Goal: Check status: Check status

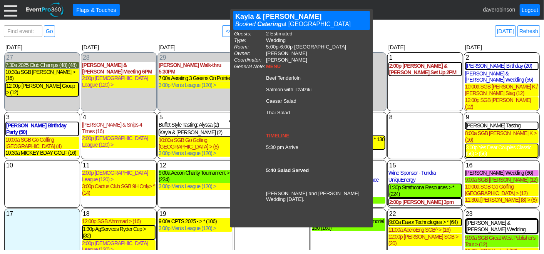
click at [425, 131] on div "8 Friday" at bounding box center [425, 135] width 76 height 47
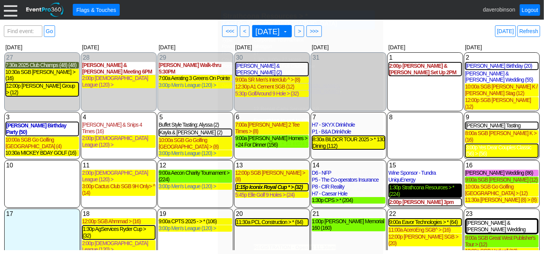
click at [420, 184] on div "1:30p Strathcona Resources > * (224)" at bounding box center [425, 190] width 72 height 13
click at [302, 32] on span ">" at bounding box center [299, 31] width 6 height 8
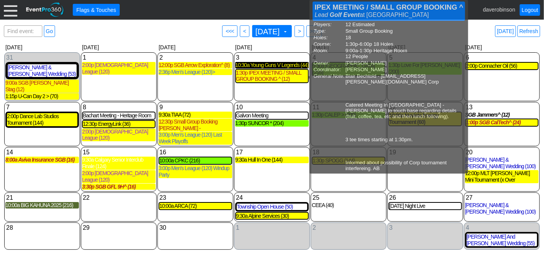
click at [262, 67] on div "10:30a Young Guns V Legends (44)" at bounding box center [272, 65] width 74 height 7
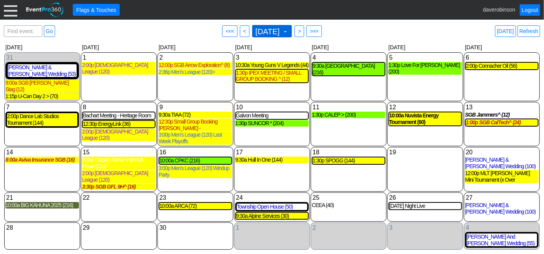
click at [289, 33] on span "September 2025 ▼" at bounding box center [271, 31] width 35 height 8
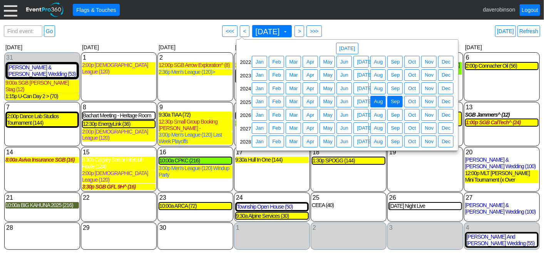
click at [377, 102] on span "Aug" at bounding box center [378, 102] width 12 height 8
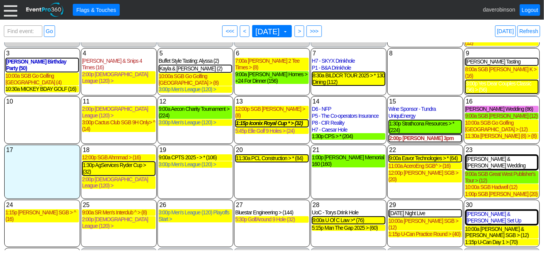
scroll to position [75, 0]
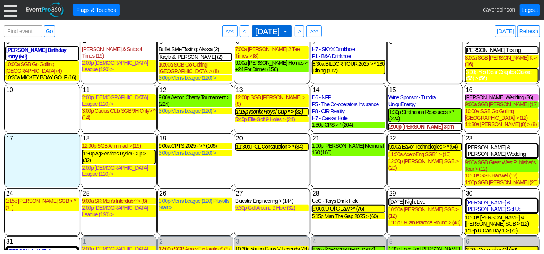
click at [288, 31] on span at bounding box center [285, 31] width 6 height 6
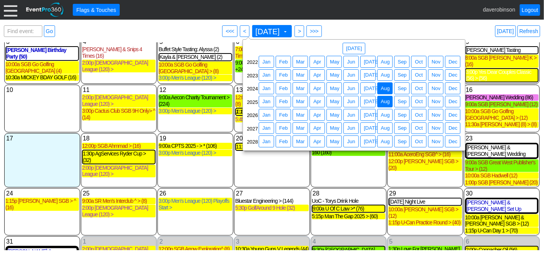
click at [388, 87] on span "Aug" at bounding box center [385, 89] width 12 height 8
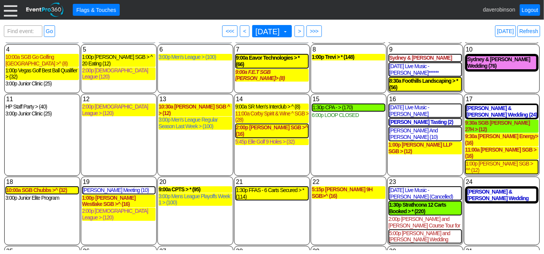
scroll to position [73, 0]
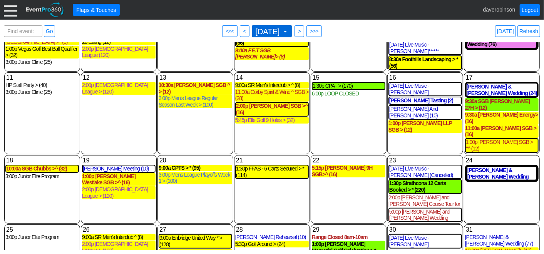
click at [288, 28] on span at bounding box center [285, 31] width 6 height 6
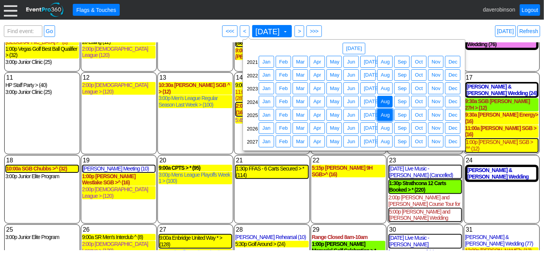
click at [386, 114] on span "Aug" at bounding box center [385, 115] width 12 height 8
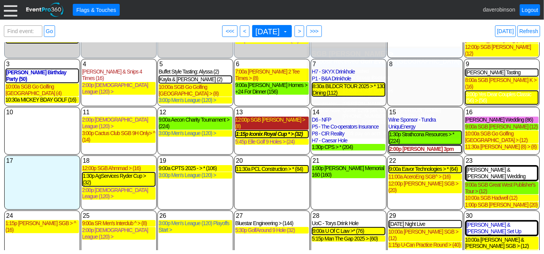
scroll to position [75, 0]
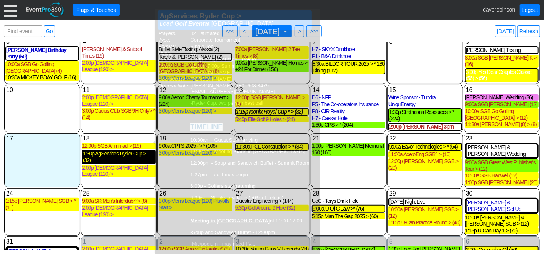
click at [120, 151] on div "1:30p AgServices Ryder Cup > (32)" at bounding box center [119, 157] width 72 height 13
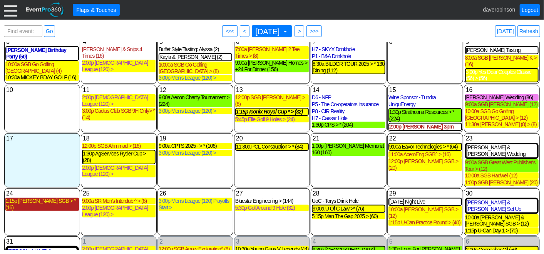
click at [50, 198] on div "1:15p Brian Fleming SGB > ^ (16)" at bounding box center [42, 204] width 74 height 13
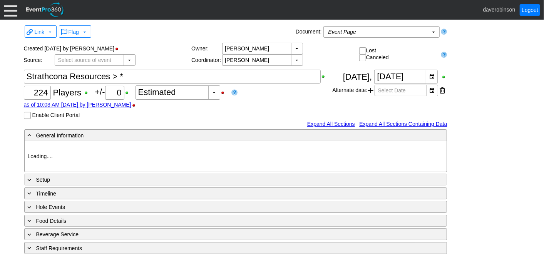
type input "Heritage Pointe Golf Club"
type input "Corporate Tournament"
type input "Scramble"
type input "Shotgun"
type input "Black"
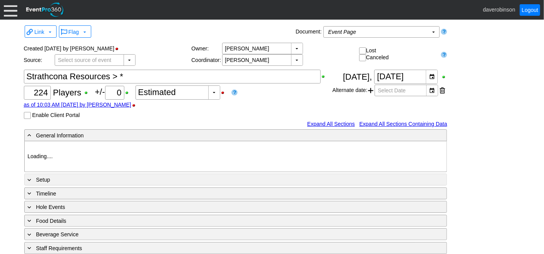
type input "Red"
type input "1039882"
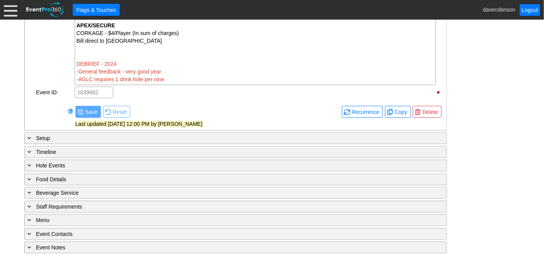
scroll to position [857, 0]
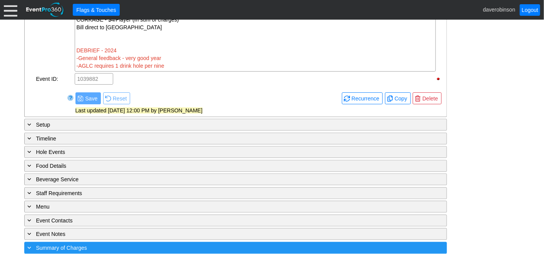
click at [33, 243] on div "+ Summary of Charges" at bounding box center [219, 247] width 387 height 9
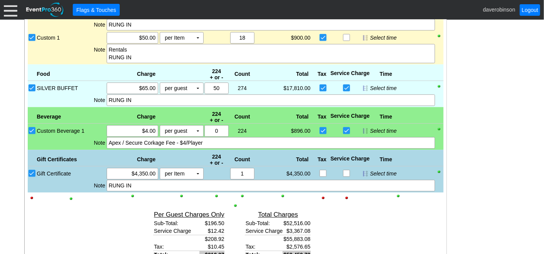
scroll to position [1194, 0]
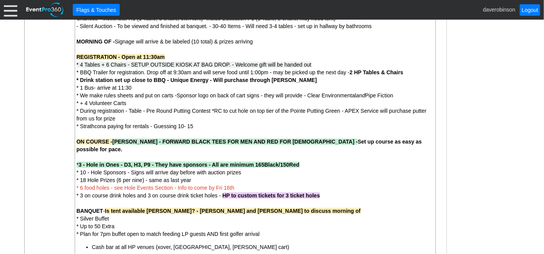
scroll to position [0, 0]
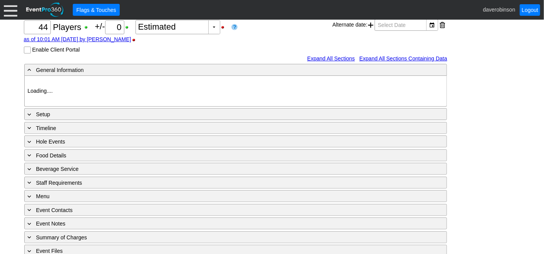
scroll to position [98, 0]
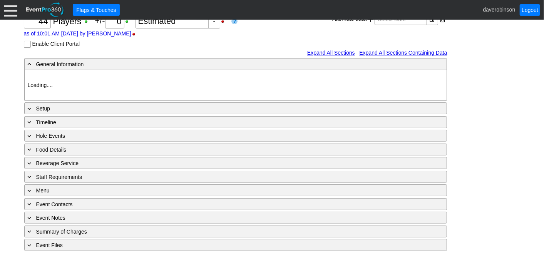
type input "Heritage Pointe Golf Club"
type input "Corporate Tournament"
type input "1188786"
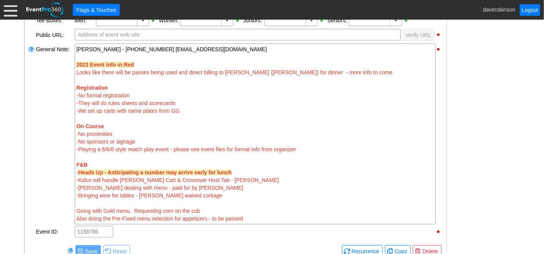
scroll to position [270, 0]
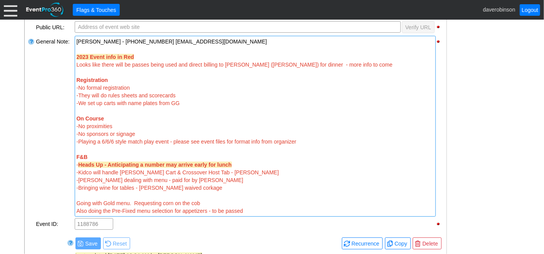
click at [247, 43] on div "[PERSON_NAME] - [PHONE_NUMBER] [EMAIL_ADDRESS][DOMAIN_NAME]" at bounding box center [255, 42] width 357 height 8
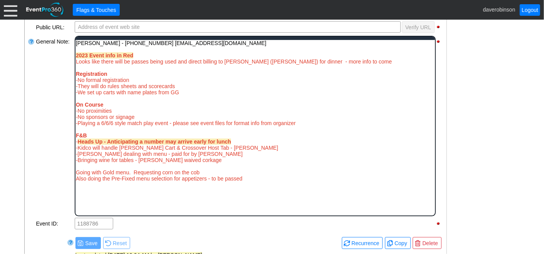
scroll to position [0, 0]
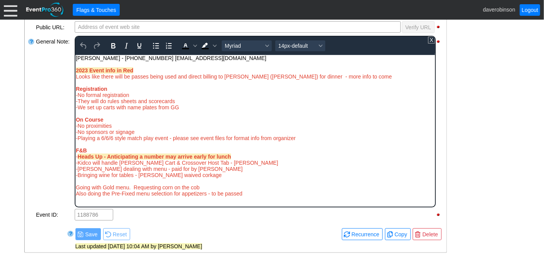
click at [241, 57] on div "Jordan Philips - 403-477-2012 JPhillips@marmotconstruction.com" at bounding box center [254, 58] width 359 height 6
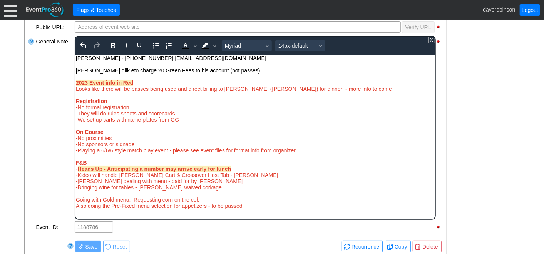
click at [115, 72] on div "Chris Plosz woul dlik eto charge 20 Green Fees to his account (not passes)" at bounding box center [254, 70] width 359 height 6
click at [128, 70] on div "Chris Plosz would liketo charge 20 Green Fees to his account (not passes)" at bounding box center [254, 70] width 359 height 6
click at [160, 71] on div "Chris Plosz would like to charge 20 Green Fees to his account (not passes)" at bounding box center [254, 70] width 359 height 6
click at [285, 71] on div "Chris Plosz would like to charge 20 of the Green Fees to his account (not passe…" at bounding box center [254, 70] width 359 height 6
click at [79, 116] on span "-They will do rules sheets and scorecards" at bounding box center [124, 113] width 99 height 6
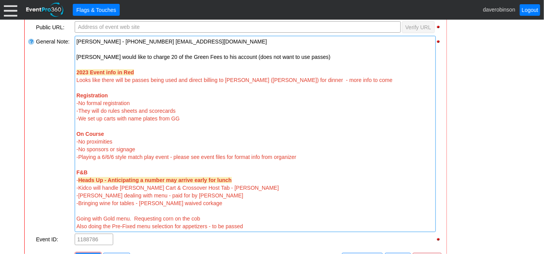
click at [42, 119] on div "General Note:" at bounding box center [54, 134] width 39 height 198
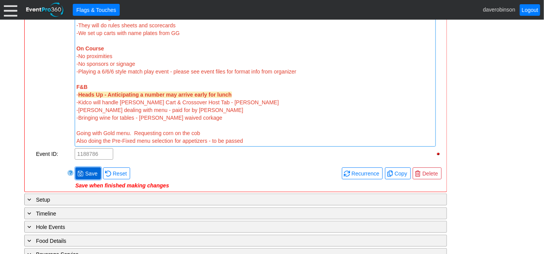
click at [90, 170] on span "Save" at bounding box center [91, 174] width 15 height 8
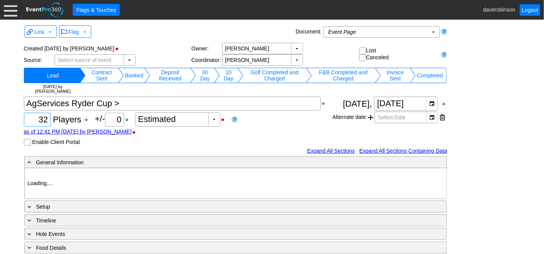
drag, startPoint x: 35, startPoint y: 119, endPoint x: 64, endPoint y: 121, distance: 28.6
click at [64, 121] on div "Χ 32 Players +/- Χ 0 ▼ Χ Estimated as of 12:41 PM on Monday, 7/28/2025 by daver…" at bounding box center [178, 121] width 309 height 49
type input "Heritage Pointe Golf Club"
type input "Corporate Tournament"
type input "Other"
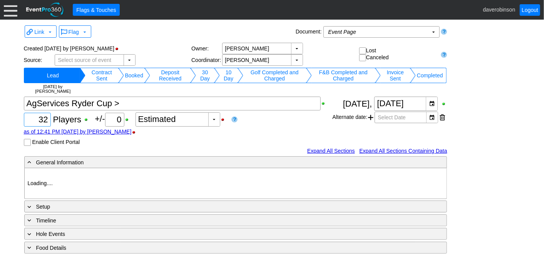
type input "Single Tee"
type input "Black"
type input "Red"
type input "1107581"
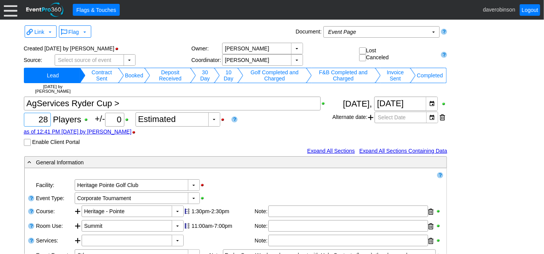
type input "28"
click at [287, 130] on div "as of 12:41 PM on Monday, 7/28/2025 by daverobinson" at bounding box center [178, 132] width 309 height 6
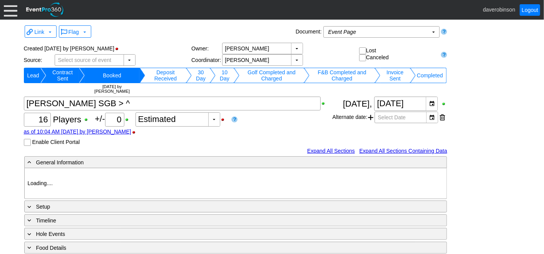
type input "Heritage Pointe Golf Club"
type input "Small Group Booking"
type input "1192545"
